Goal: Transaction & Acquisition: Purchase product/service

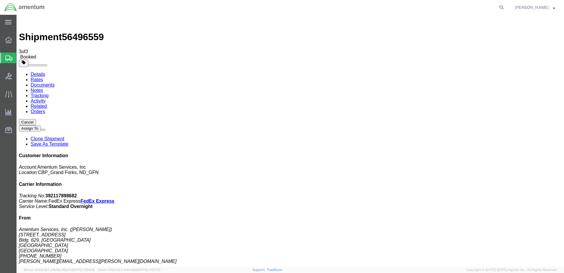
click at [0, 0] on span "Create Shipment" at bounding box center [0, 0] width 0 height 0
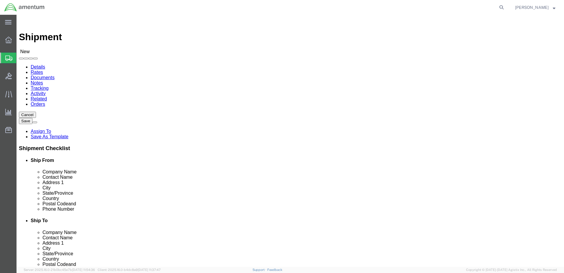
select select "MYPROFILE"
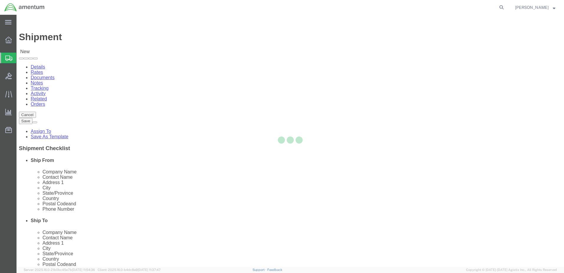
select select "ND"
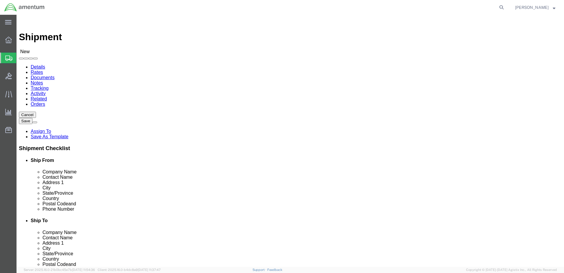
click input "text"
type input "Shotover Systems"
click div "- SHOTOVER SYSTEMS - ([PERSON_NAME]) [STREET_ADDRESS]"
select select "CO"
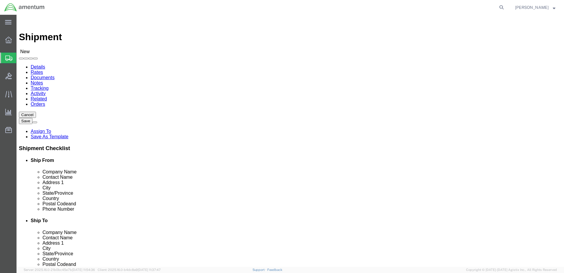
type input "SHOTOVER SYSTEMS"
click input "text"
type input "J"
type input "[PERSON_NAME]"
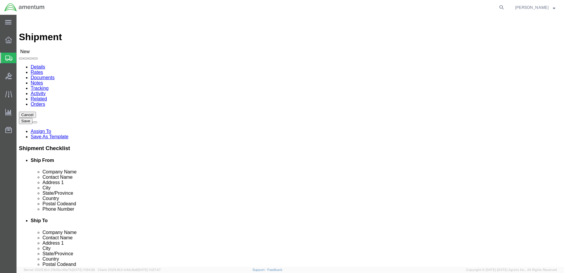
click input "text"
click input "[PERSON_NAME][EMAIL_ADDRESS][PERSON_NAME][DOMAIN_NAME]"
type input "[PERSON_NAME][EMAIL_ADDRESS][PERSON_NAME][DOMAIN_NAME]"
click input "text"
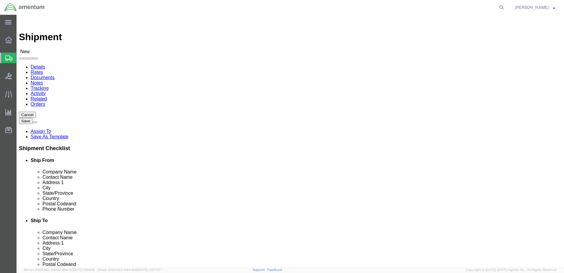
click div "Ship To Location"
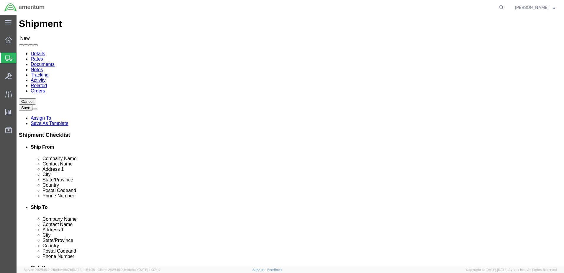
scroll to position [148, 0]
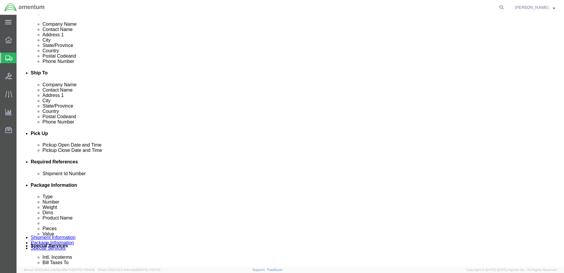
click div "Shipment Id Number"
click input "text"
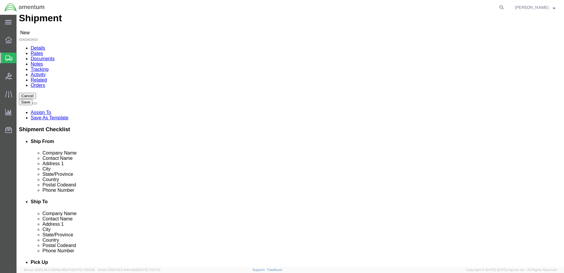
scroll to position [0, 0]
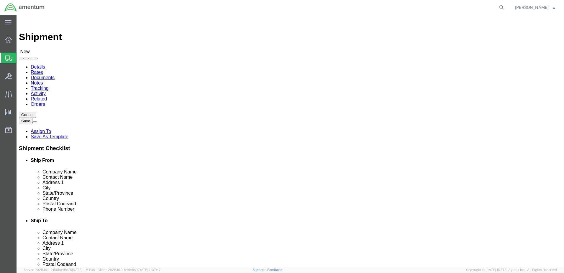
type input "SUPB-3612"
click link "Package Information"
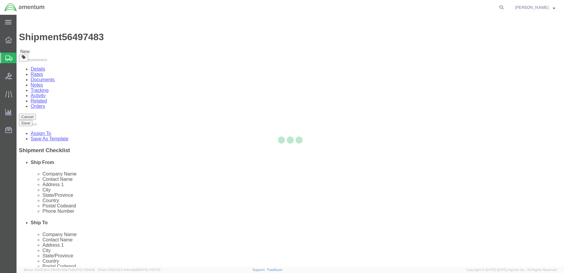
select select "CBOX"
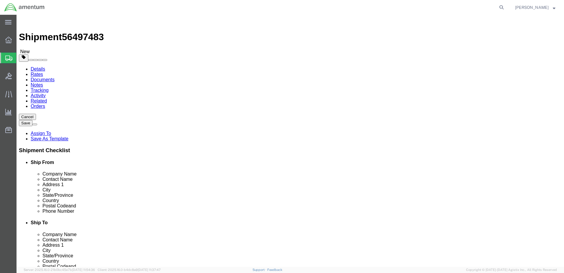
click input "text"
type input "13"
click input "text"
type input "10"
click input "text"
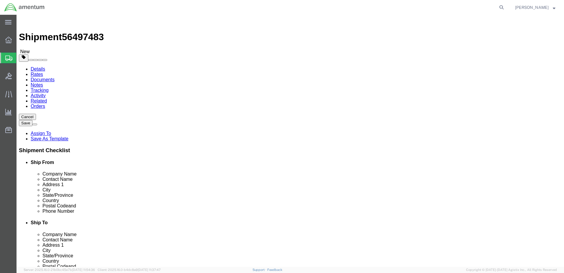
type input "6"
click input "0.00"
drag, startPoint x: 90, startPoint y: 137, endPoint x: 71, endPoint y: 136, distance: 18.9
click div "Weight 0.00 Select kgs lbs Ship. t°"
type input "5"
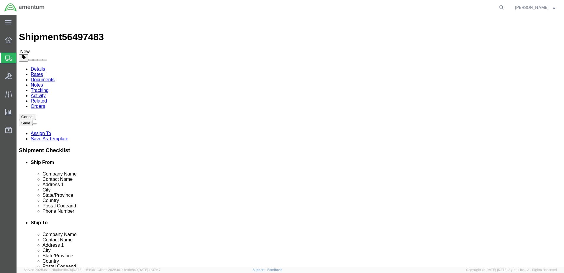
click span
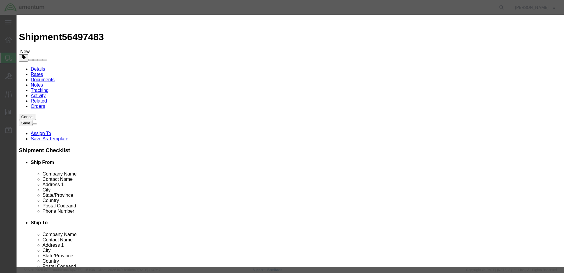
click input "text"
type input "ATOM"
click h3 "Add content"
drag, startPoint x: 186, startPoint y: 53, endPoint x: 173, endPoint y: 52, distance: 12.8
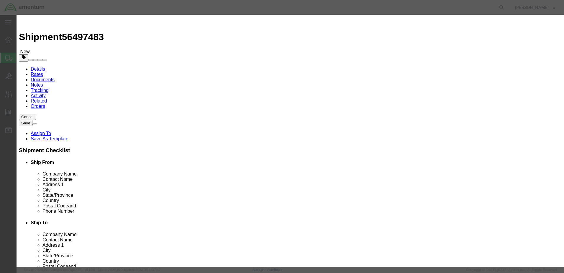
click div "Product Name ATOM ATOM Pieces 0 Select Bag Barrels 100Board Feet Bottle Box Bli…"
type input "1"
click input "text"
type input "2500"
click button "Save & Close"
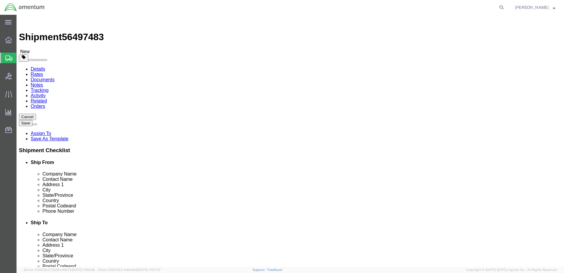
click button "Continue"
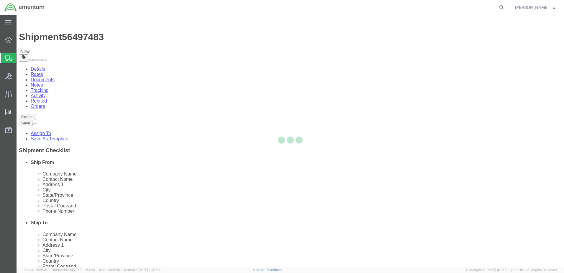
select select
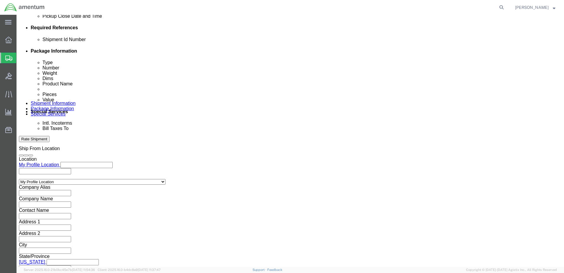
scroll to position [295, 0]
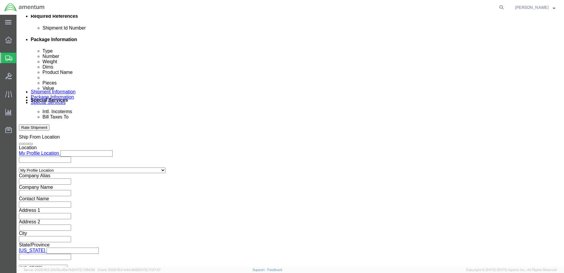
click button "Rate Shipment"
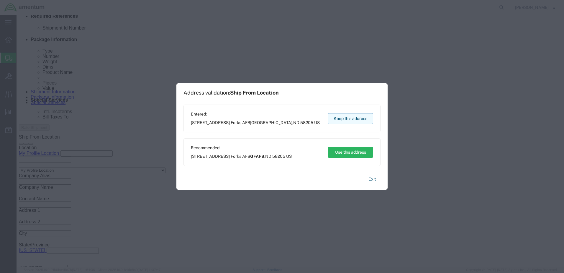
click at [354, 116] on button "Keep this address" at bounding box center [350, 118] width 45 height 11
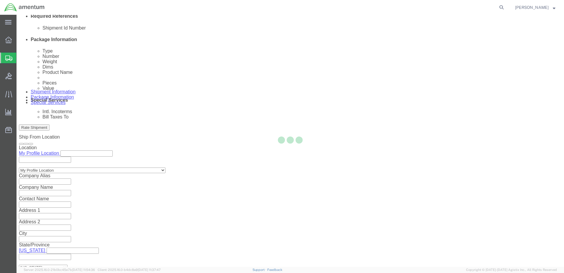
select select "49926"
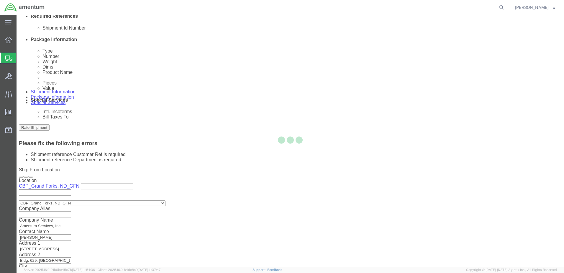
scroll to position [285, 0]
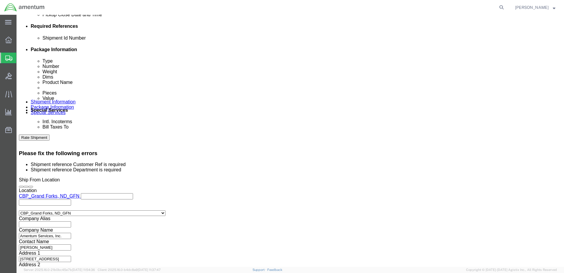
click div "Customer Ref"
click input "text"
type input "RMA SUPB-3612"
click input "SUPB-3612"
type input "RMA SUPB-3612"
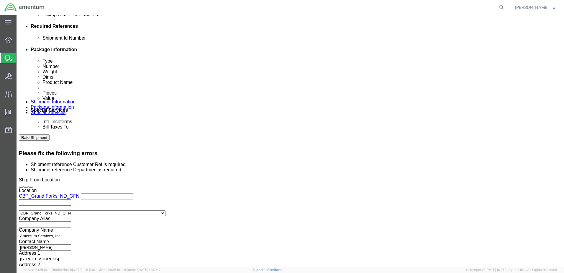
click input "text"
type input "CBP"
click button "Continue"
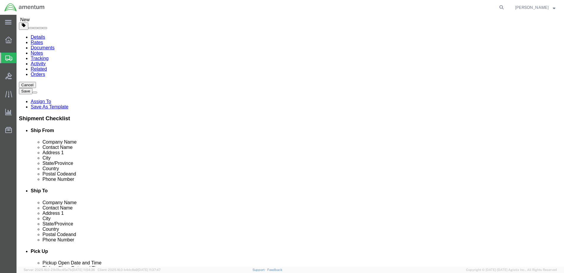
scroll to position [0, 0]
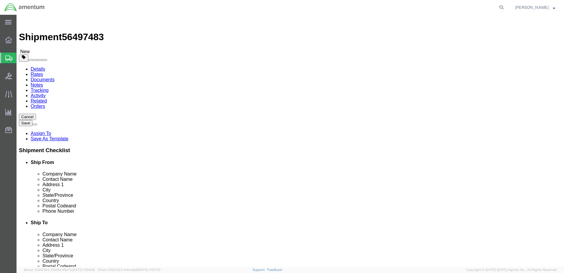
click button "Rate Shipment"
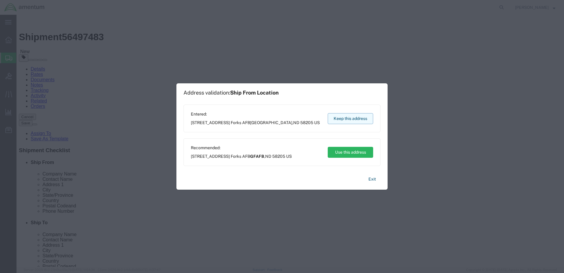
click at [360, 119] on button "Keep this address" at bounding box center [350, 118] width 45 height 11
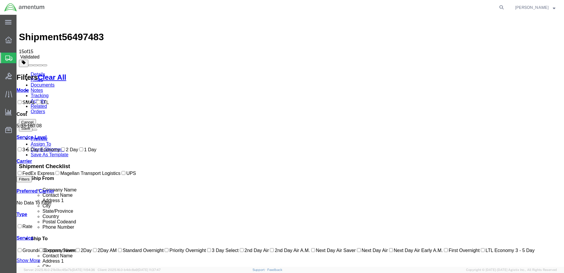
click at [79, 151] on input "1 Day" at bounding box center [81, 149] width 4 height 4
checkbox input "true"
click at [22, 175] on input "FedEx Express" at bounding box center [20, 173] width 4 height 4
checkbox input "true"
click at [35, 72] on link "Details" at bounding box center [38, 74] width 14 height 5
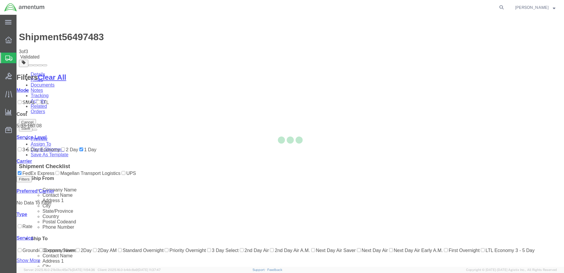
select select "49926"
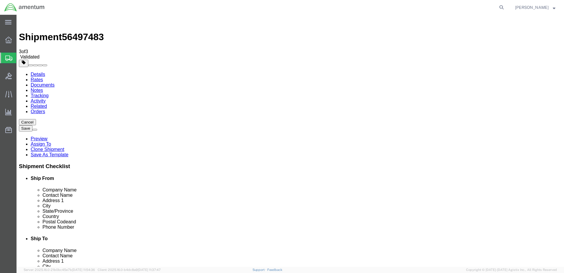
click icon
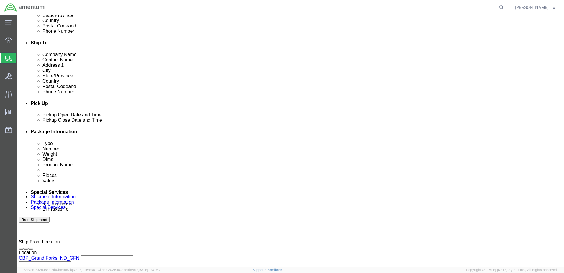
scroll to position [182, 0]
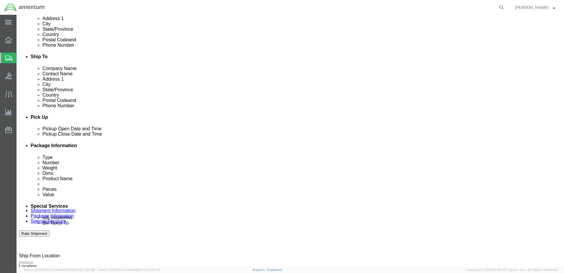
click input "Yes"
radio input "true"
click input "text"
type input "5000"
click link "Package Information"
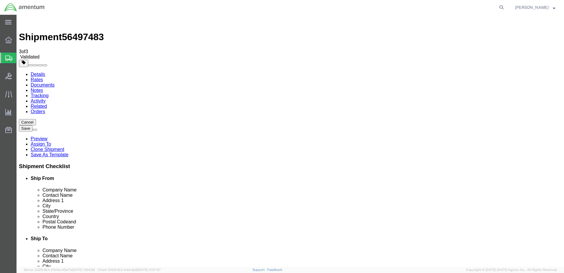
click dd "2500.00 USD"
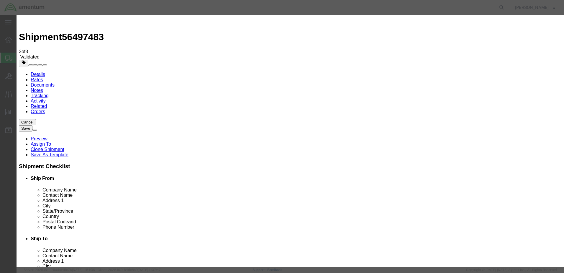
click div "2500.00"
type input "5000"
click button "Save & Close"
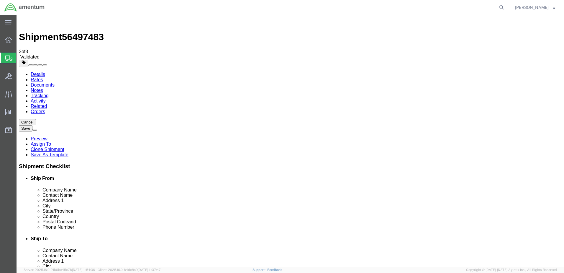
click button "Rate Shipment"
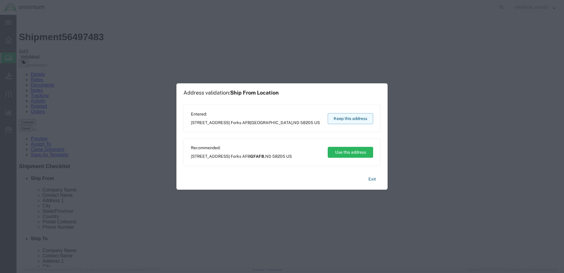
click at [356, 118] on button "Keep this address" at bounding box center [350, 118] width 45 height 11
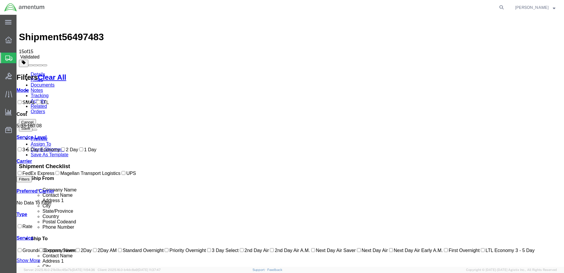
click at [22, 175] on input "FedEx Express" at bounding box center [20, 173] width 4 height 4
checkbox input "true"
click at [79, 151] on input "1 Day" at bounding box center [81, 149] width 4 height 4
checkbox input "true"
